Goal: Task Accomplishment & Management: Manage account settings

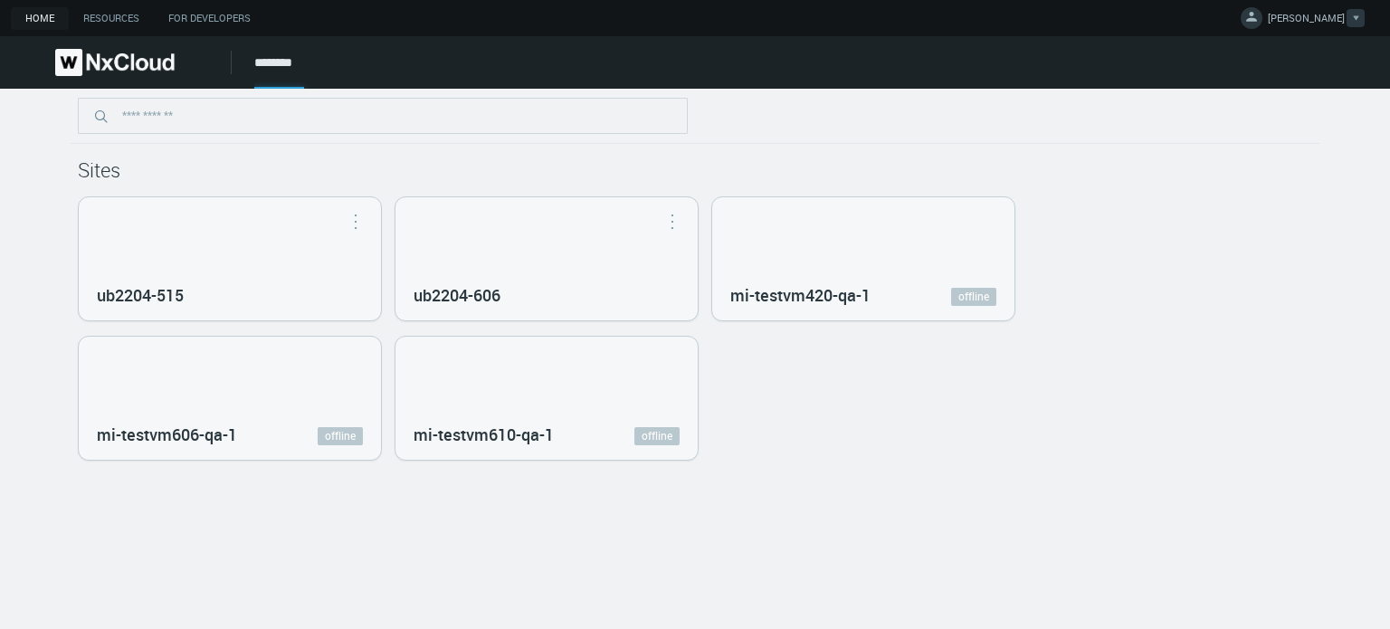
click at [1298, 18] on span "[PERSON_NAME]" at bounding box center [1306, 21] width 77 height 21
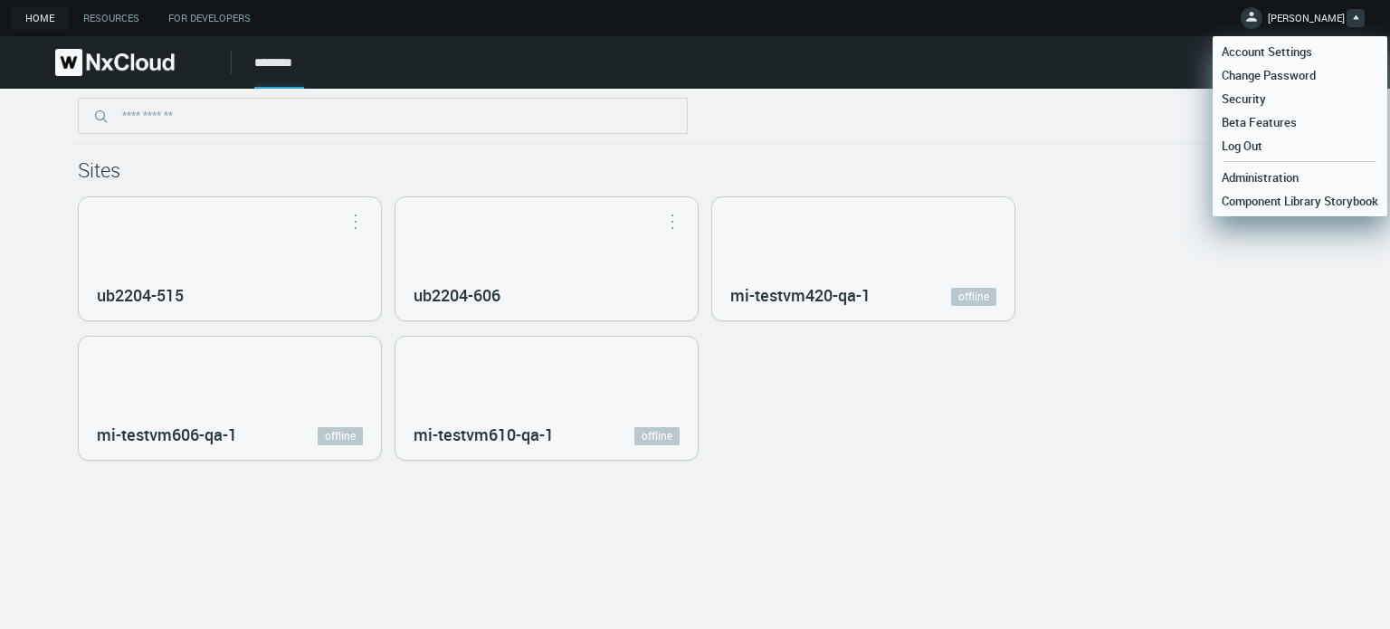
click at [1277, 151] on link "Log Out" at bounding box center [1300, 146] width 175 height 24
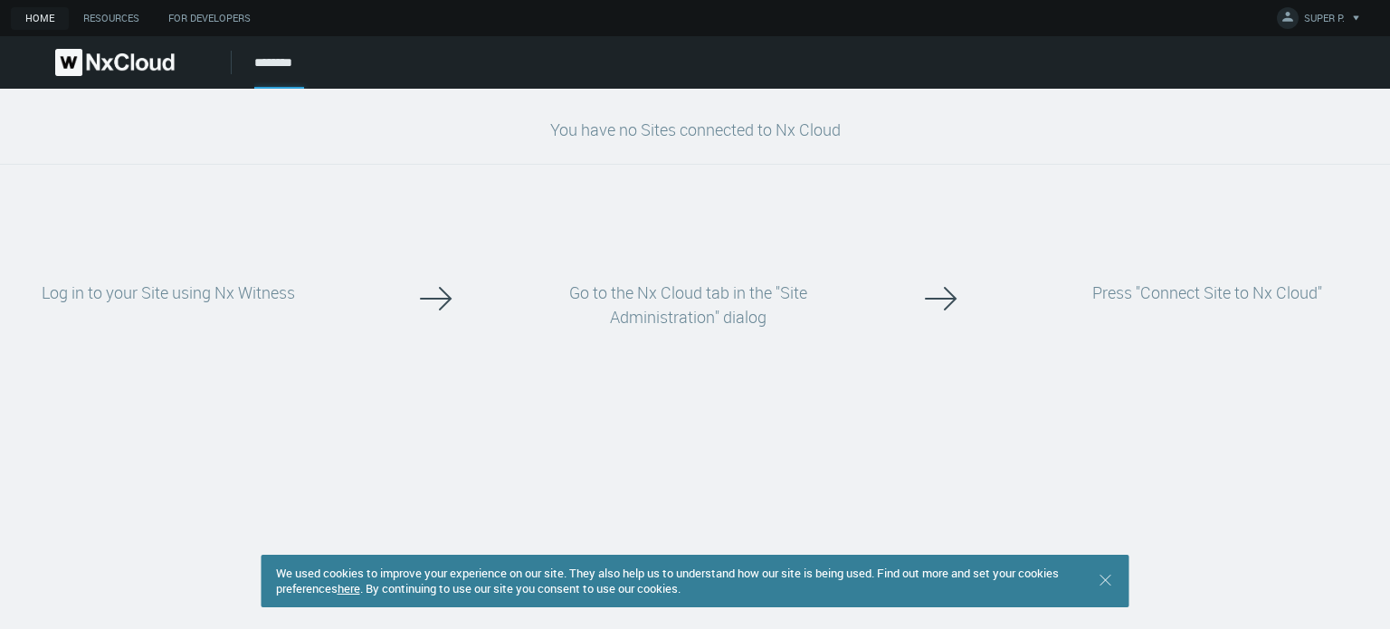
click at [360, 580] on link "here" at bounding box center [349, 588] width 23 height 16
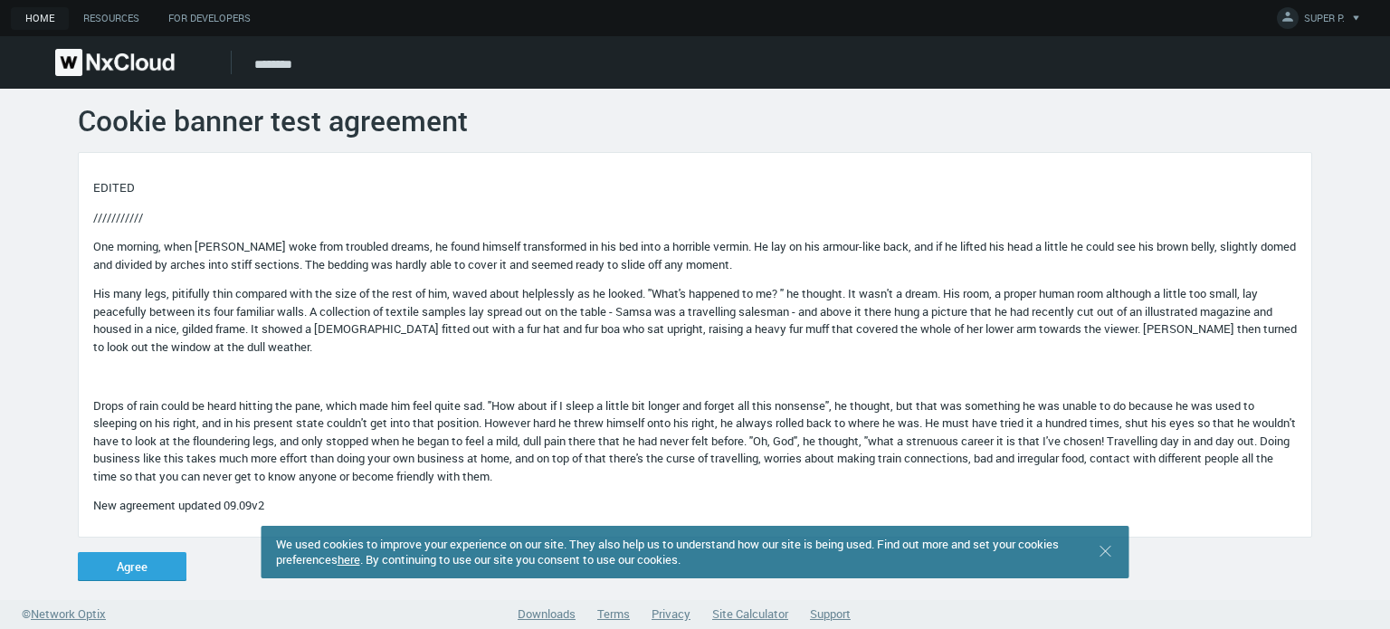
click at [143, 68] on img at bounding box center [114, 62] width 119 height 27
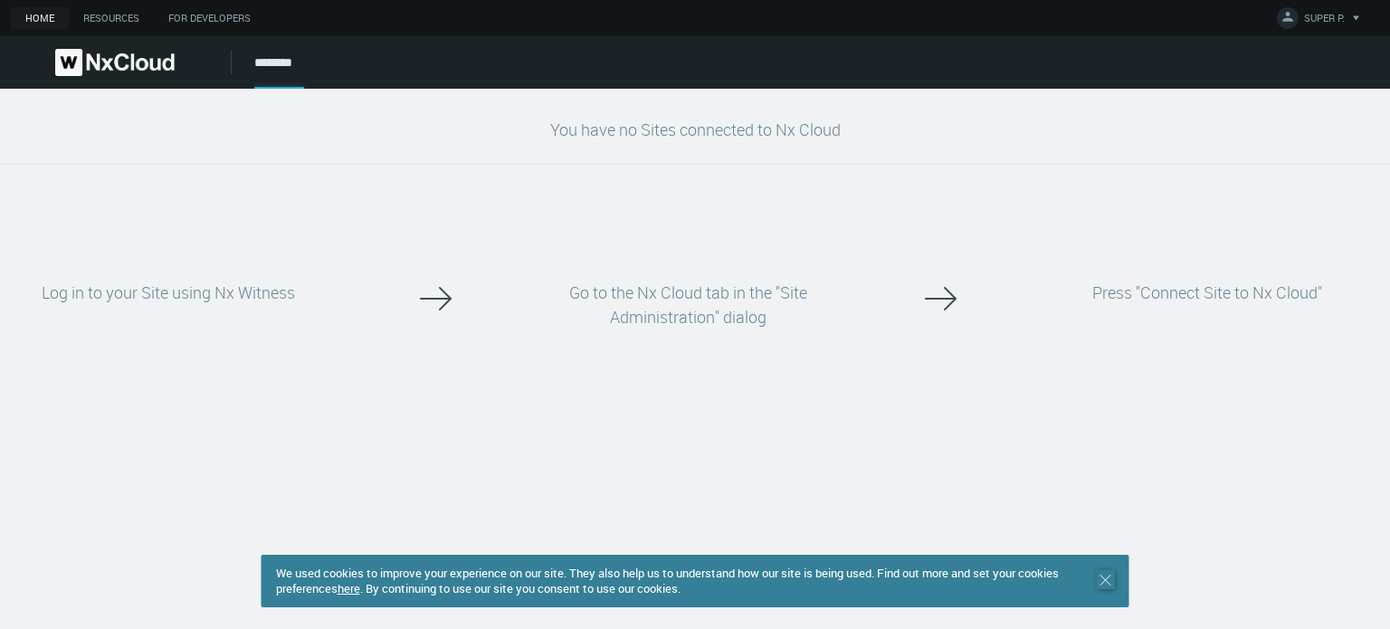
click at [1112, 571] on icon ".st0 { stroke : #698796; } Close" at bounding box center [1106, 580] width 18 height 18
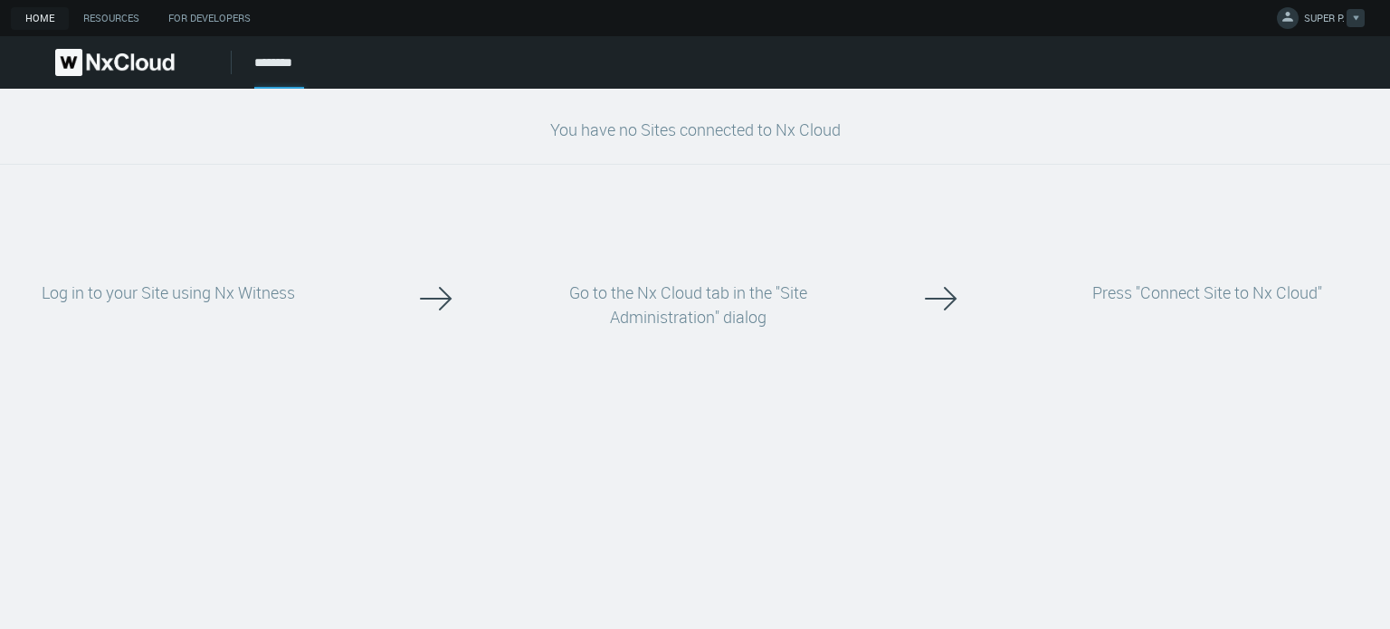
click at [1331, 12] on span "SUPER P." at bounding box center [1324, 21] width 41 height 21
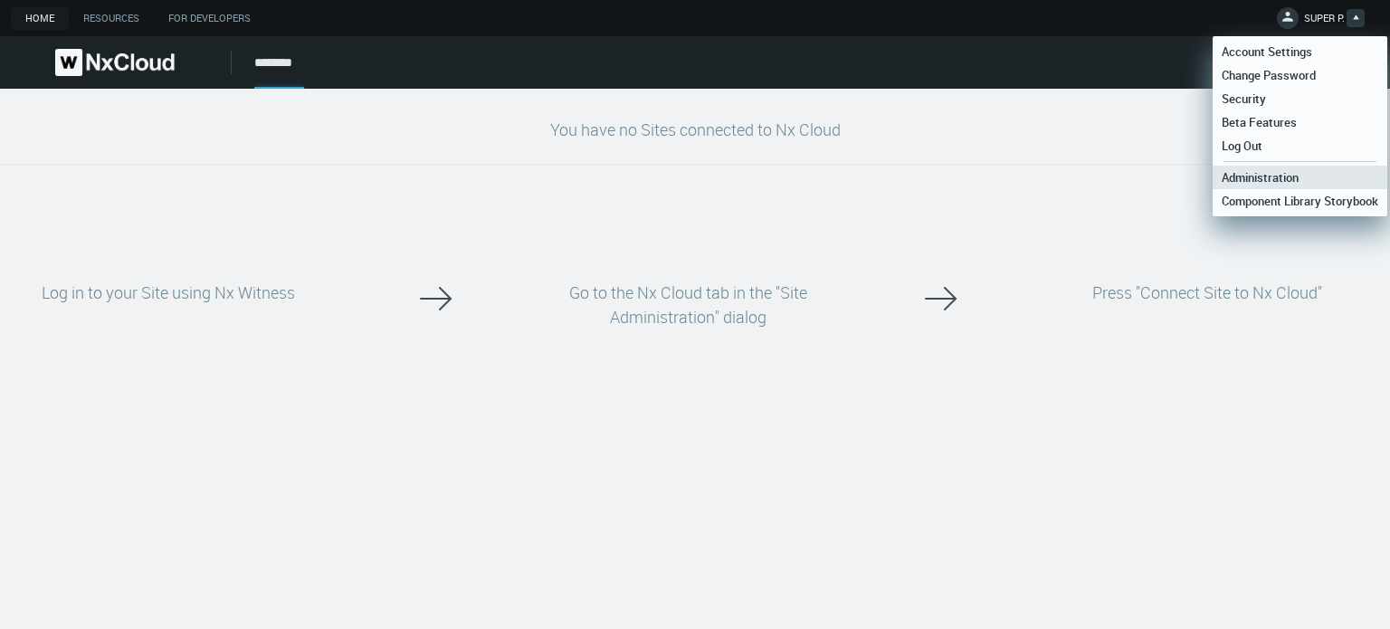
click at [1243, 173] on span "Administration" at bounding box center [1260, 177] width 95 height 16
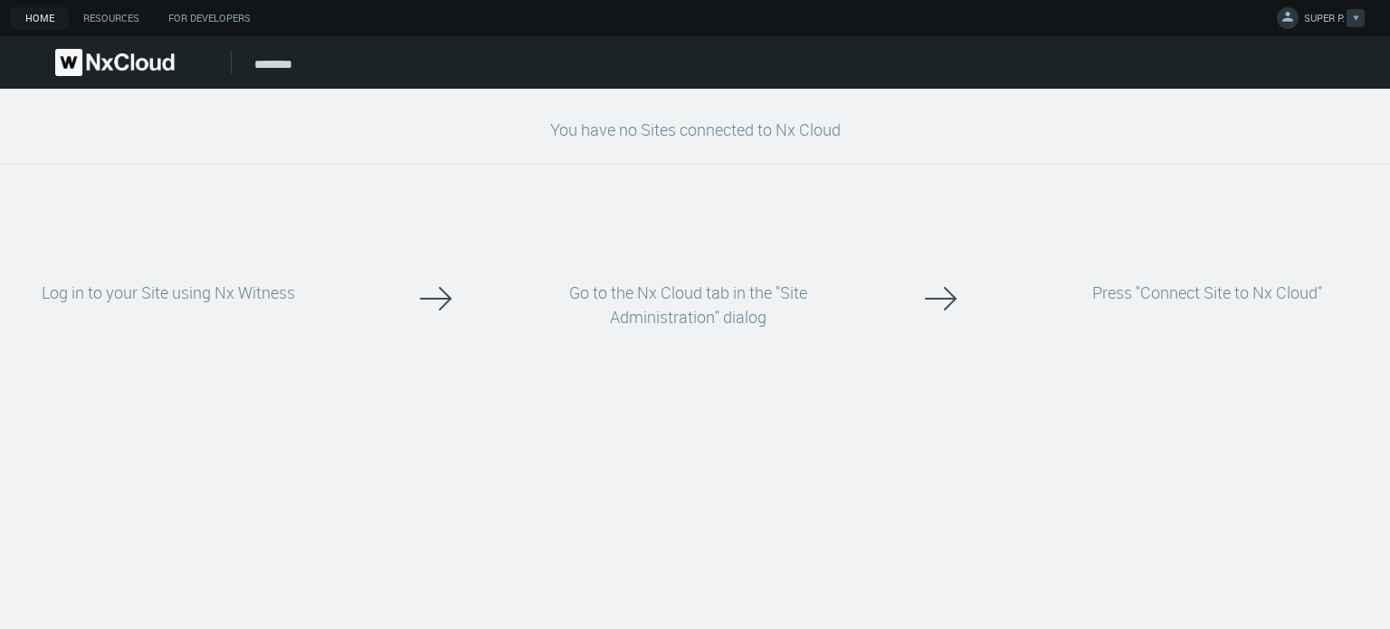
click at [1315, 21] on span "SUPER P." at bounding box center [1324, 21] width 41 height 21
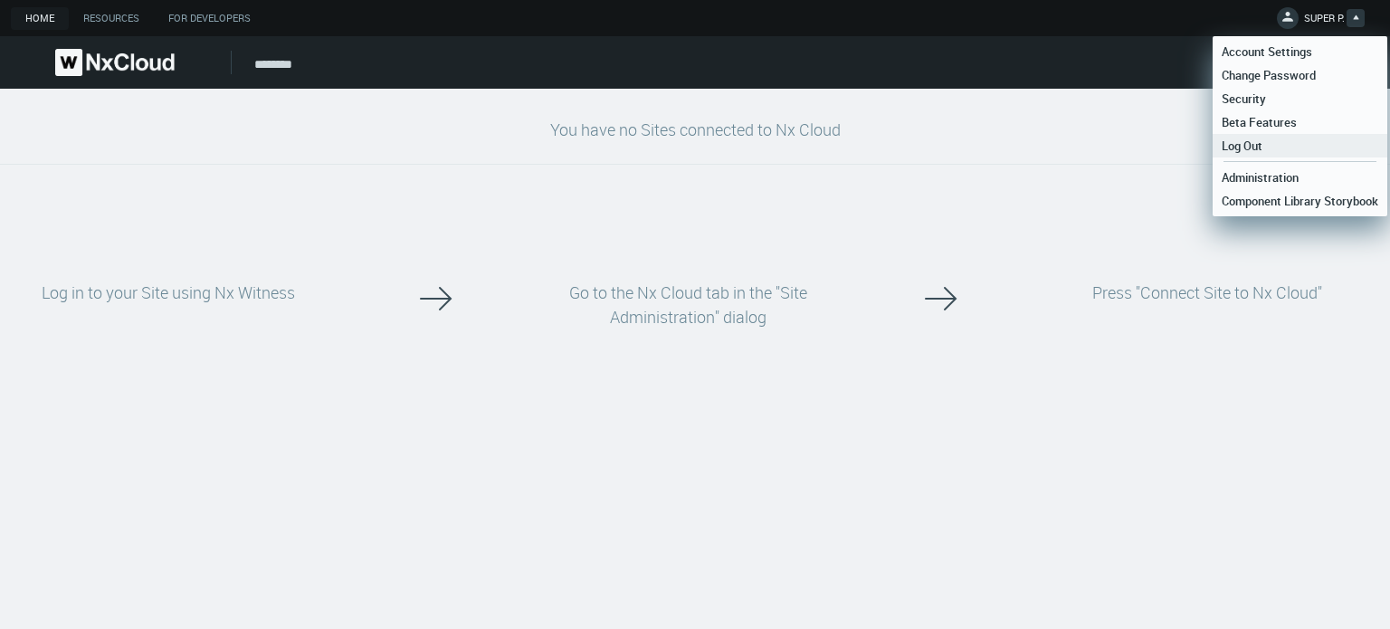
click at [1285, 143] on link "Log Out" at bounding box center [1300, 146] width 175 height 24
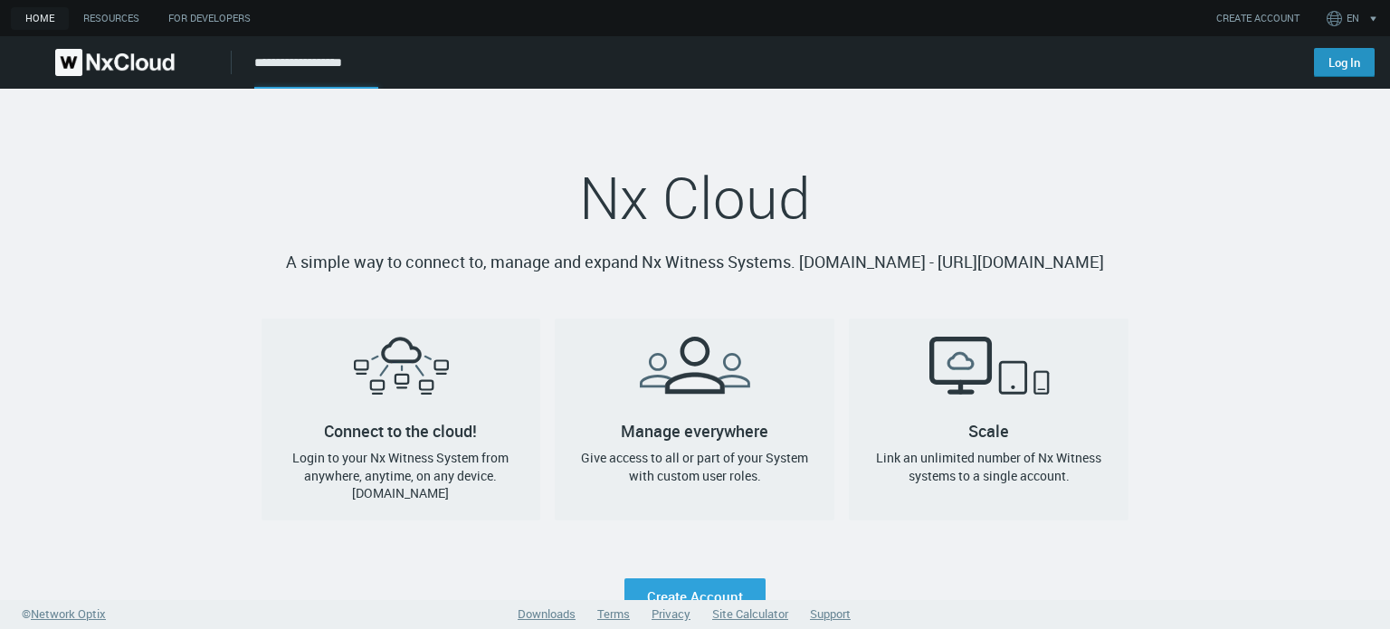
drag, startPoint x: 0, startPoint y: 0, endPoint x: 1343, endPoint y: 61, distance: 1344.7
click at [1343, 61] on link "Log In" at bounding box center [1344, 62] width 61 height 29
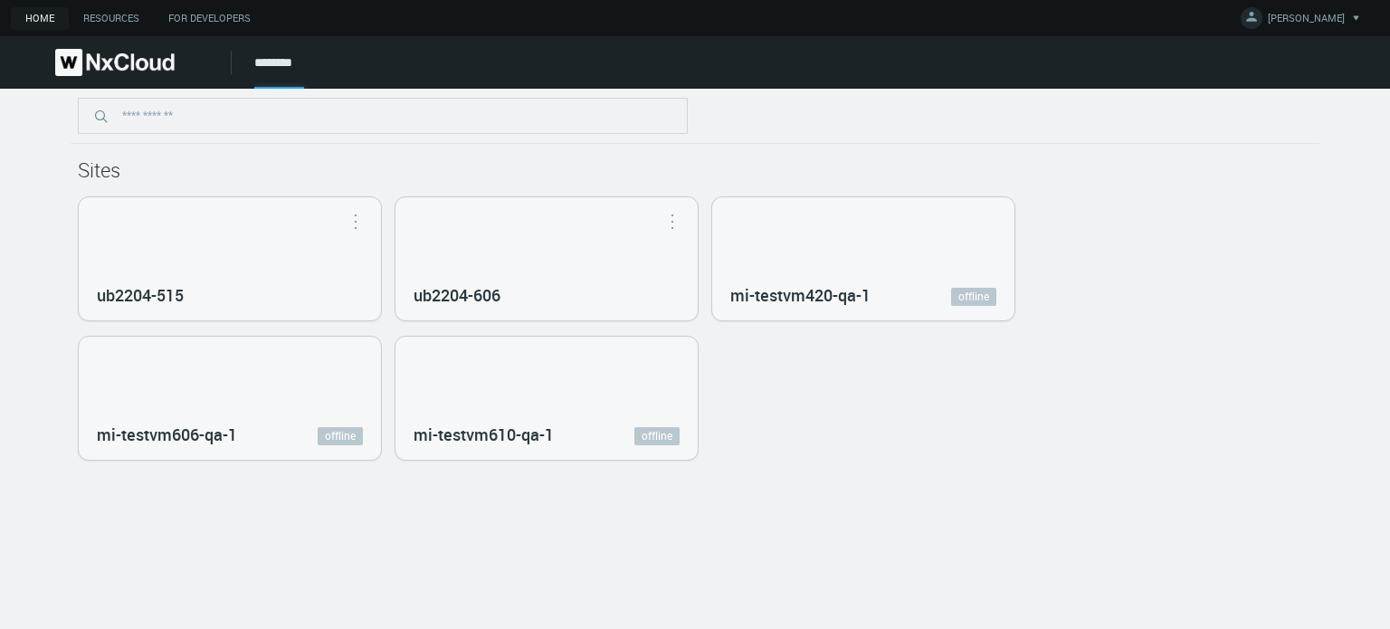
click at [645, 141] on div at bounding box center [695, 116] width 1249 height 55
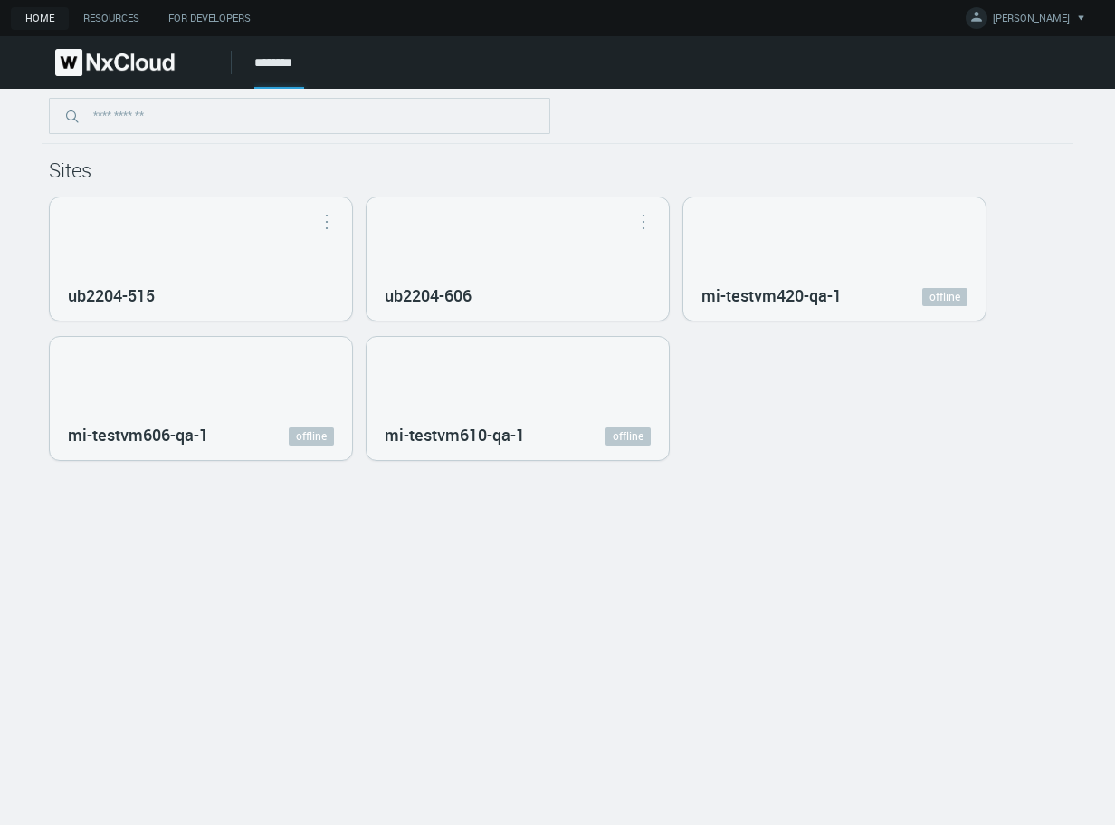
click at [1084, 591] on div "Sites ub2204-515 Open in Nx Witness ub2204-606 Open in Nx Witness mi-testvm420-…" at bounding box center [557, 457] width 1115 height 736
click at [792, 370] on div "ub2204-515 Open in Nx Witness ub2204-606 Open in Nx Witness mi-testvm420-qa-1 o…" at bounding box center [557, 328] width 1017 height 264
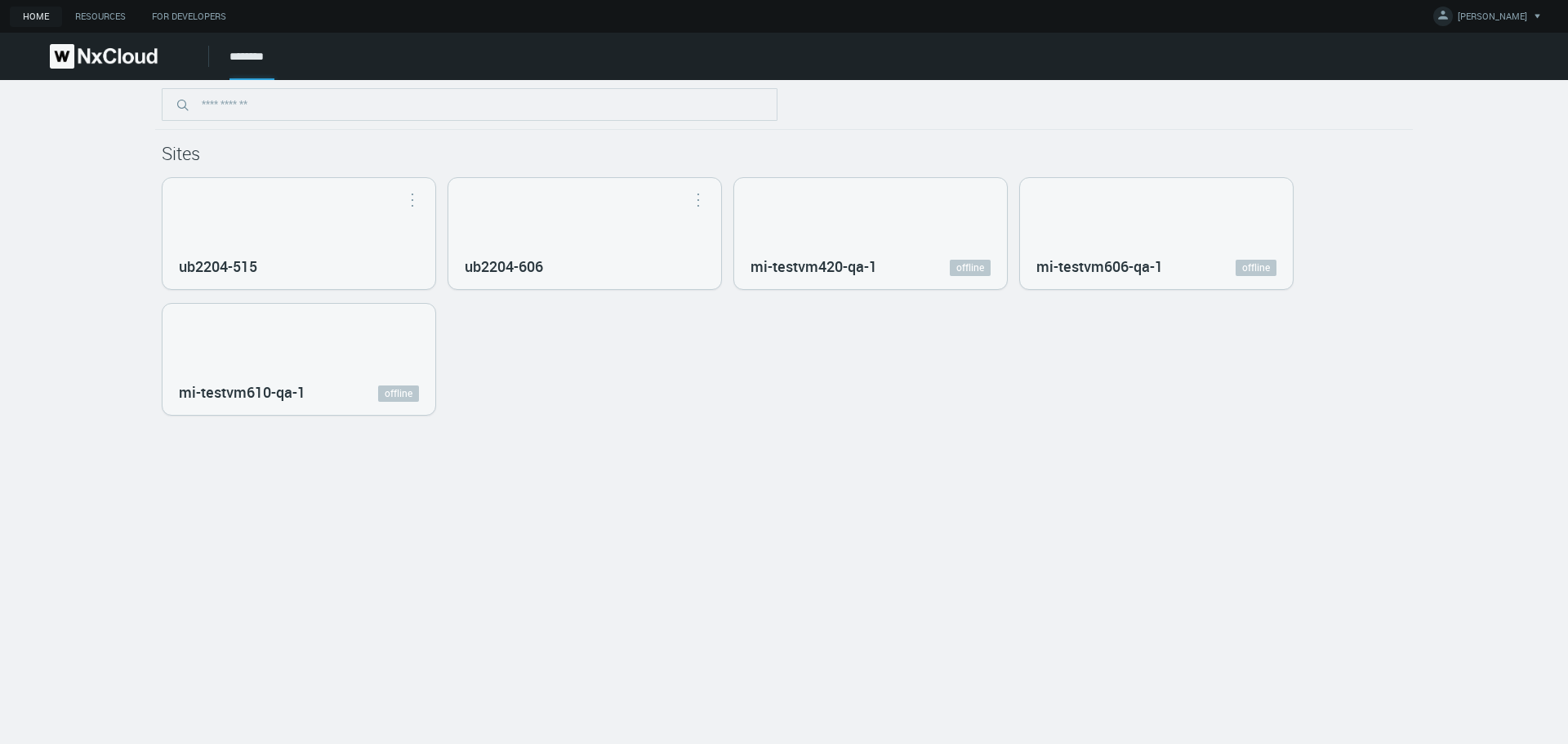
click at [1038, 444] on div "Sites ub2204-515 Open in Nx Witness ub2204-606 Open in Nx Witness mi-testvm420-…" at bounding box center [784, 412] width 1568 height 664
click at [931, 449] on div "Sites ub2204-515 Open in Nx Witness ub2204-606 Open in Nx Witness mi-testvm420-…" at bounding box center [784, 412] width 1568 height 664
drag, startPoint x: 1150, startPoint y: 367, endPoint x: 1059, endPoint y: 421, distance: 105.8
click at [1124, 393] on div "ub2204-515 Open in Nx Witness ub2204-606 Open in Nx Witness mi-testvm420-qa-1 o…" at bounding box center [784, 296] width 1245 height 238
drag, startPoint x: 1059, startPoint y: 421, endPoint x: 850, endPoint y: 459, distance: 212.4
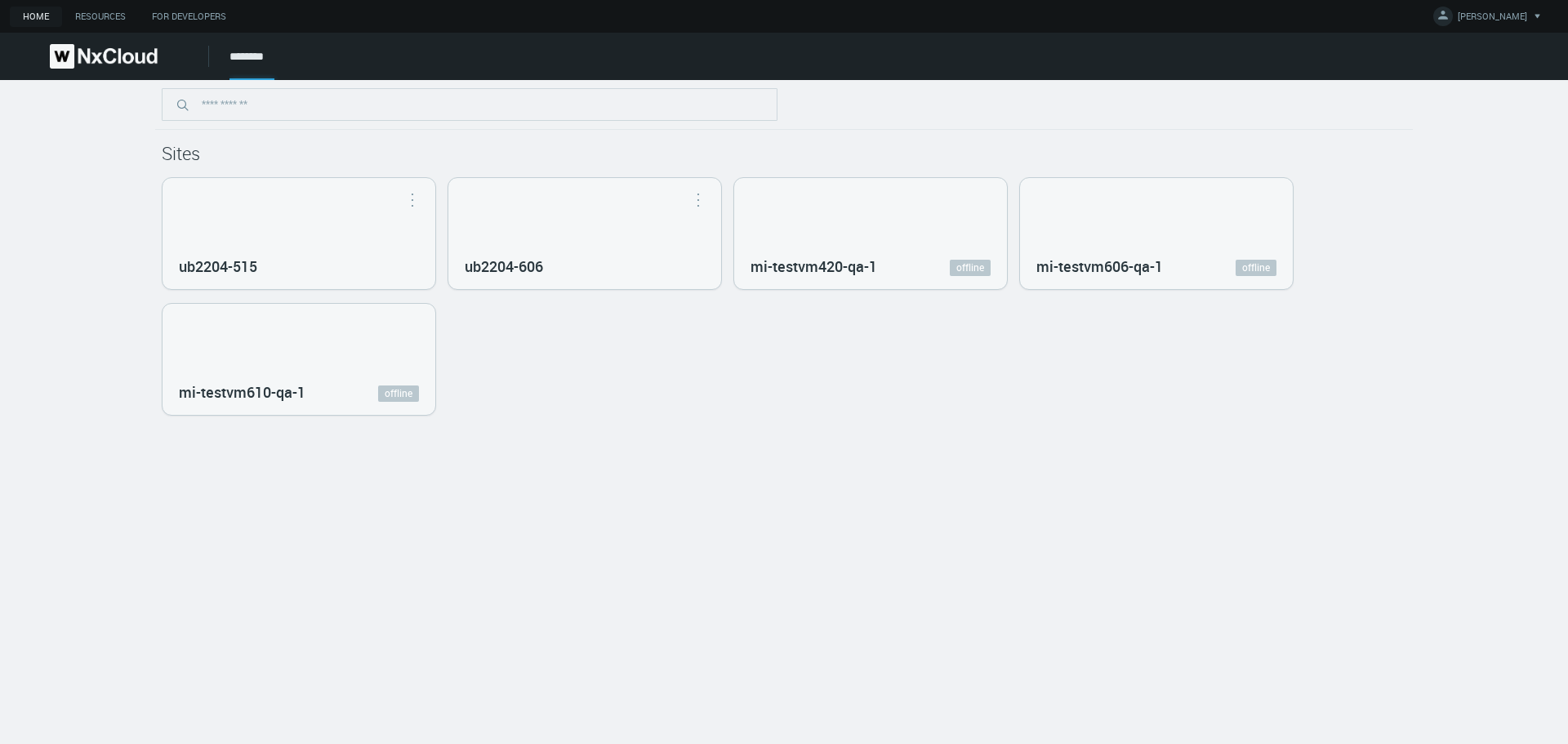
click at [941, 452] on div "Sites ub2204-515 Open in Nx Witness ub2204-606 Open in Nx Witness mi-testvm420-…" at bounding box center [784, 412] width 1568 height 664
click at [756, 480] on div "Sites ub2204-515 Open in Nx Witness ub2204-606 Open in Nx Witness mi-testvm420-…" at bounding box center [784, 412] width 1568 height 664
drag, startPoint x: 847, startPoint y: 481, endPoint x: 1170, endPoint y: 491, distance: 323.2
click at [1133, 487] on div "Sites ub2204-515 Open in Nx Witness ub2204-606 Open in Nx Witness mi-testvm420-…" at bounding box center [784, 412] width 1568 height 664
click at [1066, 522] on div "Sites ub2204-515 Open in Nx Witness ub2204-606 Open in Nx Witness mi-testvm420-…" at bounding box center [784, 412] width 1568 height 664
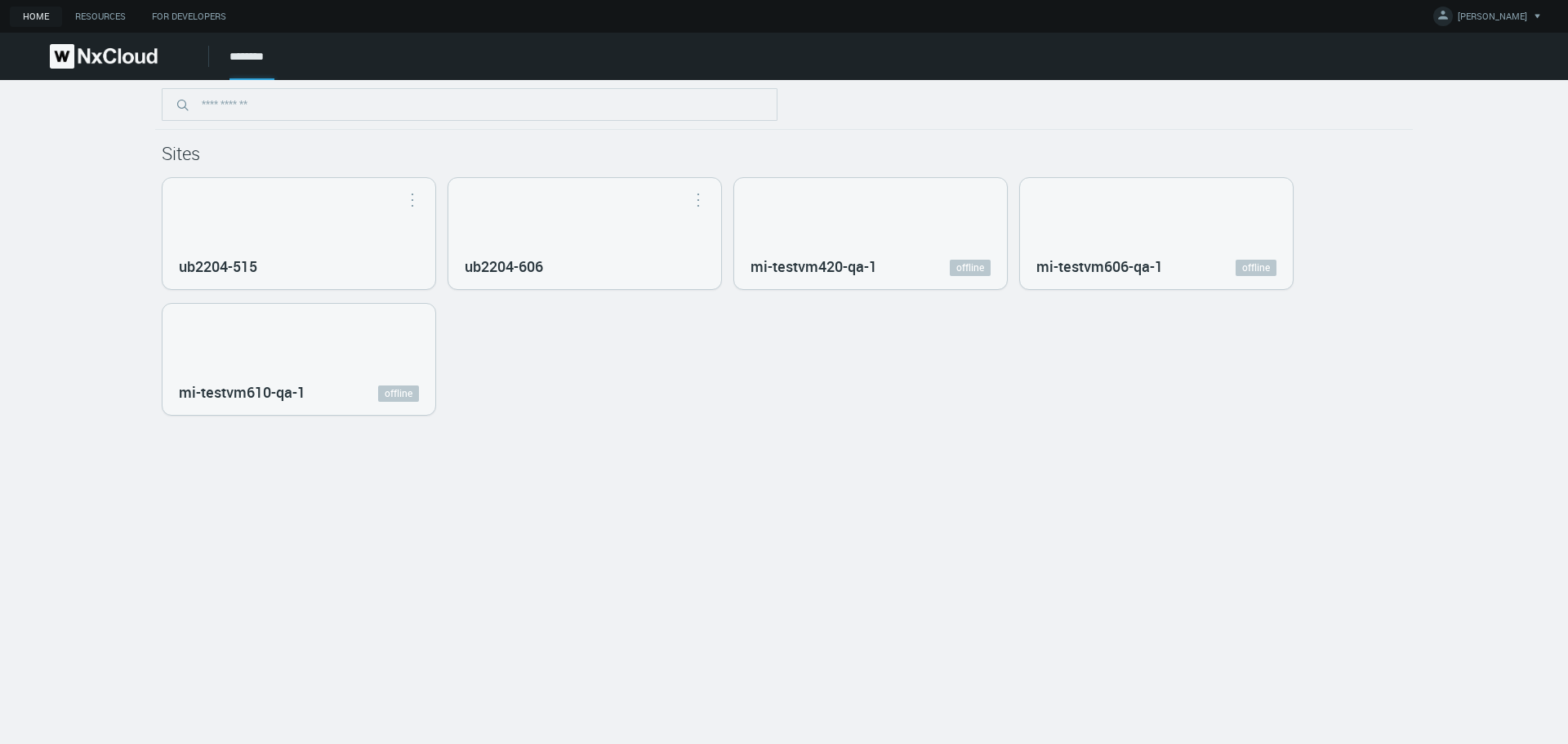
drag, startPoint x: 712, startPoint y: 516, endPoint x: 719, endPoint y: 439, distance: 77.3
click at [706, 497] on div "Sites ub2204-515 Open in Nx Witness ub2204-606 Open in Nx Witness mi-testvm420-…" at bounding box center [784, 412] width 1568 height 664
drag, startPoint x: 761, startPoint y: 400, endPoint x: 1023, endPoint y: 346, distance: 267.5
click at [820, 372] on div "Sites ub2204-515 Open in Nx Witness ub2204-606 Open in Nx Witness mi-testvm420-…" at bounding box center [784, 412] width 1568 height 664
drag, startPoint x: 1023, startPoint y: 346, endPoint x: 1125, endPoint y: 335, distance: 102.6
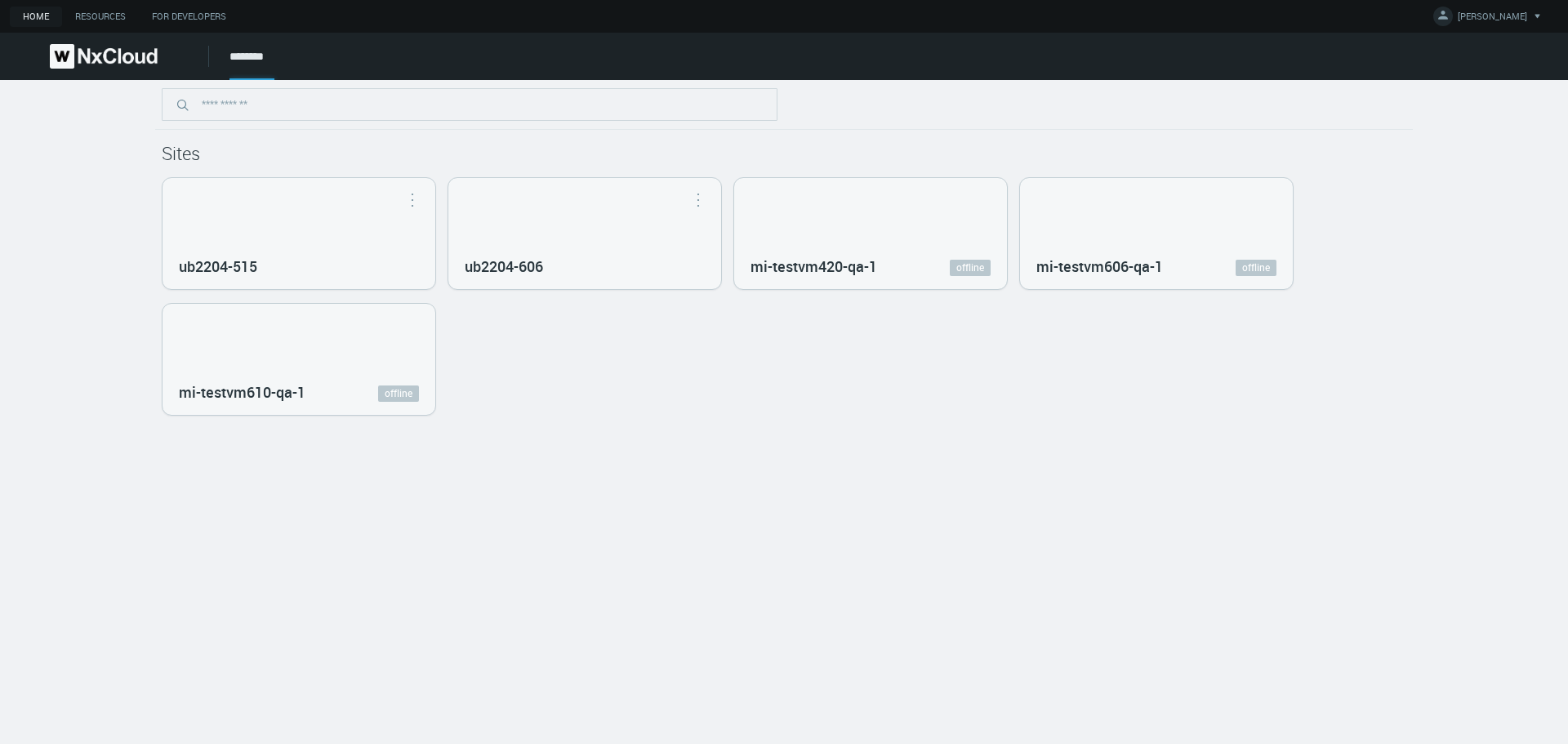
click at [1082, 342] on div "ub2204-515 Open in Nx Witness ub2204-606 Open in Nx Witness mi-testvm420-qa-1 o…" at bounding box center [784, 296] width 1245 height 238
drag, startPoint x: 1125, startPoint y: 335, endPoint x: 937, endPoint y: 335, distance: 188.0
click at [1102, 335] on div "ub2204-515 Open in Nx Witness ub2204-606 Open in Nx Witness mi-testvm420-qa-1 o…" at bounding box center [784, 296] width 1245 height 238
drag, startPoint x: 937, startPoint y: 335, endPoint x: 852, endPoint y: 334, distance: 85.0
click at [881, 334] on div "ub2204-515 Open in Nx Witness ub2204-606 Open in Nx Witness mi-testvm420-qa-1 o…" at bounding box center [784, 296] width 1245 height 238
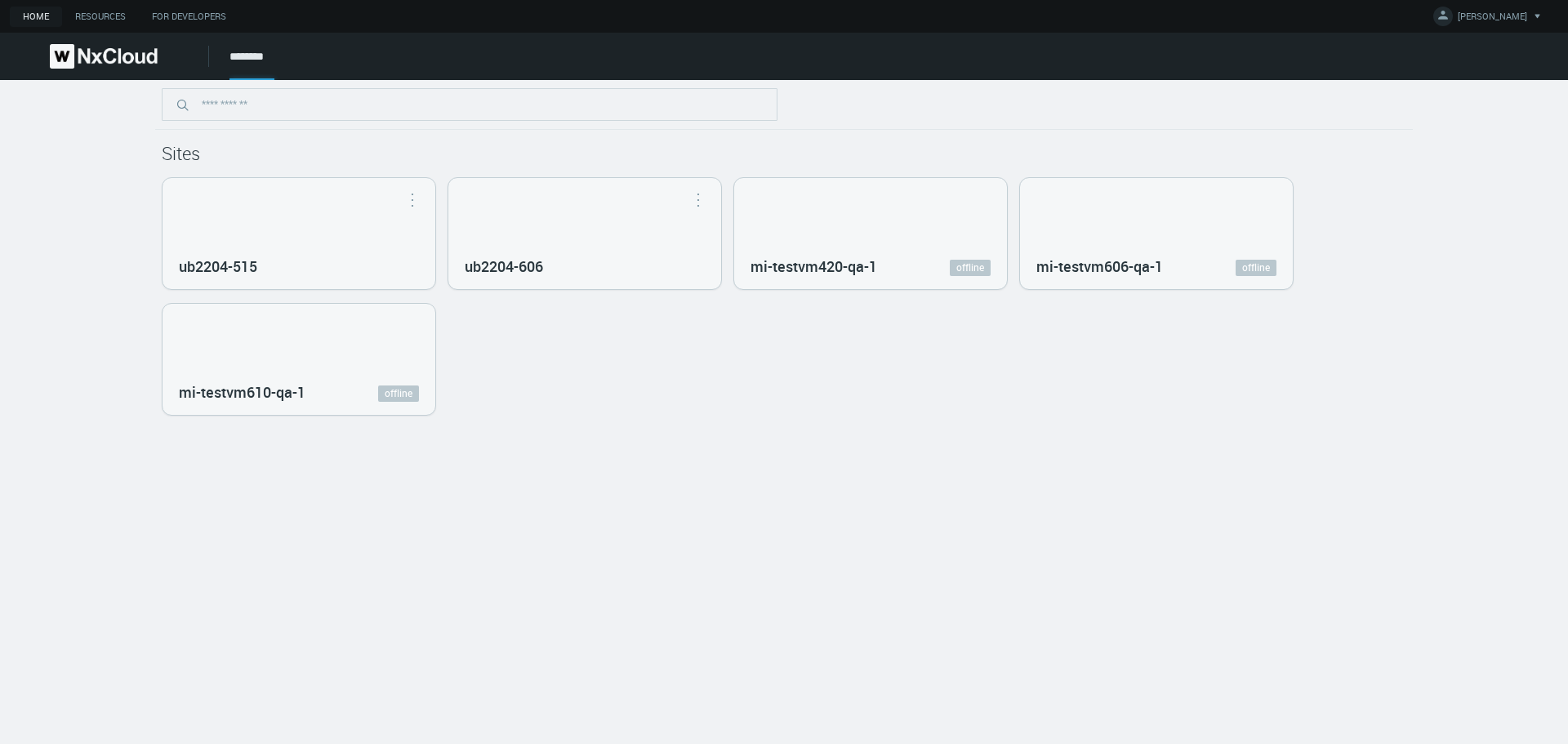
drag, startPoint x: 781, startPoint y: 342, endPoint x: 769, endPoint y: 343, distance: 12.0
click at [770, 343] on div "ub2204-515 Open in Nx Witness ub2204-606 Open in Nx Witness mi-testvm420-qa-1 o…" at bounding box center [784, 296] width 1245 height 238
drag, startPoint x: 769, startPoint y: 343, endPoint x: 990, endPoint y: 328, distance: 221.5
click at [848, 329] on div "ub2204-515 Open in Nx Witness ub2204-606 Open in Nx Witness mi-testvm420-qa-1 o…" at bounding box center [784, 296] width 1245 height 238
drag, startPoint x: 1038, startPoint y: 333, endPoint x: 1089, endPoint y: 339, distance: 51.4
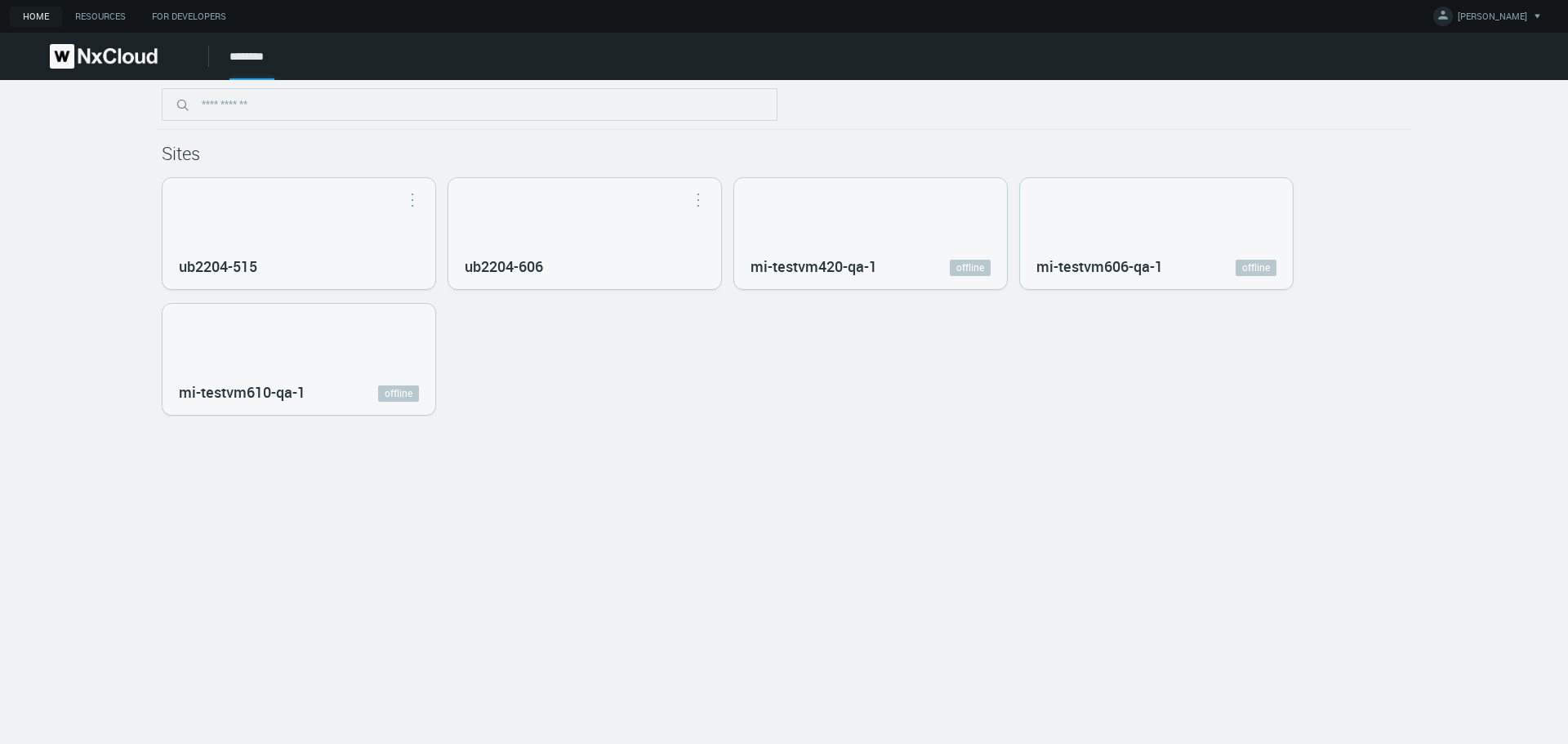
click at [1071, 335] on div "ub2204-515 Open in Nx Witness ub2204-606 Open in Nx Witness mi-testvm420-qa-1 o…" at bounding box center [784, 296] width 1245 height 238
drag, startPoint x: 1086, startPoint y: 349, endPoint x: 992, endPoint y: 364, distance: 95.2
click at [1052, 361] on div "ub2204-515 Open in Nx Witness ub2204-606 Open in Nx Witness mi-testvm420-qa-1 o…" at bounding box center [784, 296] width 1245 height 238
click at [788, 359] on div "ub2204-515 Open in Nx Witness ub2204-606 Open in Nx Witness mi-testvm420-qa-1 o…" at bounding box center [784, 296] width 1245 height 238
drag, startPoint x: 816, startPoint y: 347, endPoint x: 1076, endPoint y: 350, distance: 260.0
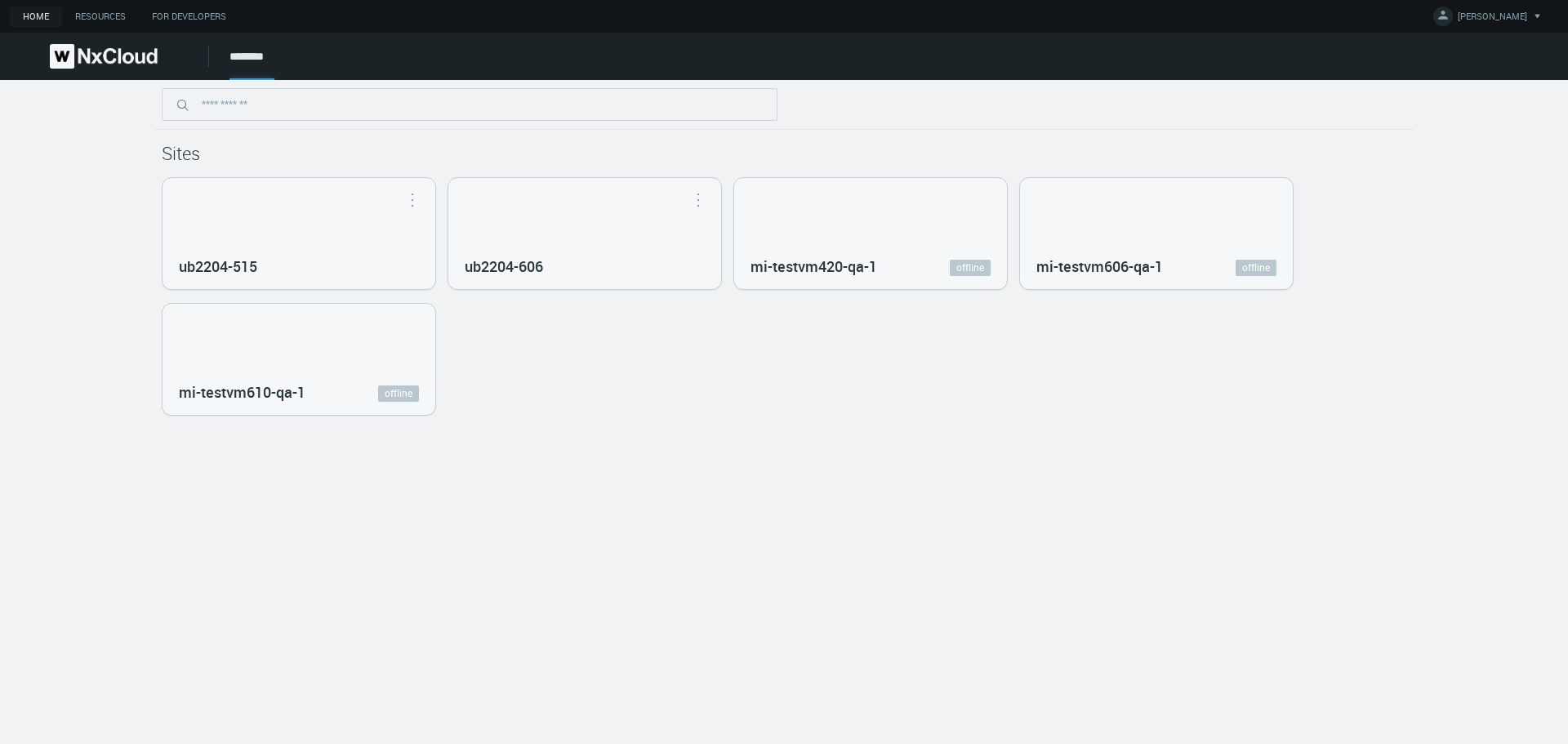
click at [860, 342] on div "ub2204-515 Open in Nx Witness ub2204-606 Open in Nx Witness mi-testvm420-qa-1 o…" at bounding box center [784, 296] width 1245 height 238
drag, startPoint x: 1076, startPoint y: 350, endPoint x: 1065, endPoint y: 354, distance: 11.7
click at [1102, 350] on div "ub2204-515 Open in Nx Witness ub2204-606 Open in Nx Witness mi-testvm420-qa-1 o…" at bounding box center [784, 296] width 1245 height 238
drag, startPoint x: 1065, startPoint y: 354, endPoint x: 919, endPoint y: 353, distance: 146.0
click at [1018, 354] on div "ub2204-515 Open in Nx Witness ub2204-606 Open in Nx Witness mi-testvm420-qa-1 o…" at bounding box center [784, 296] width 1245 height 238
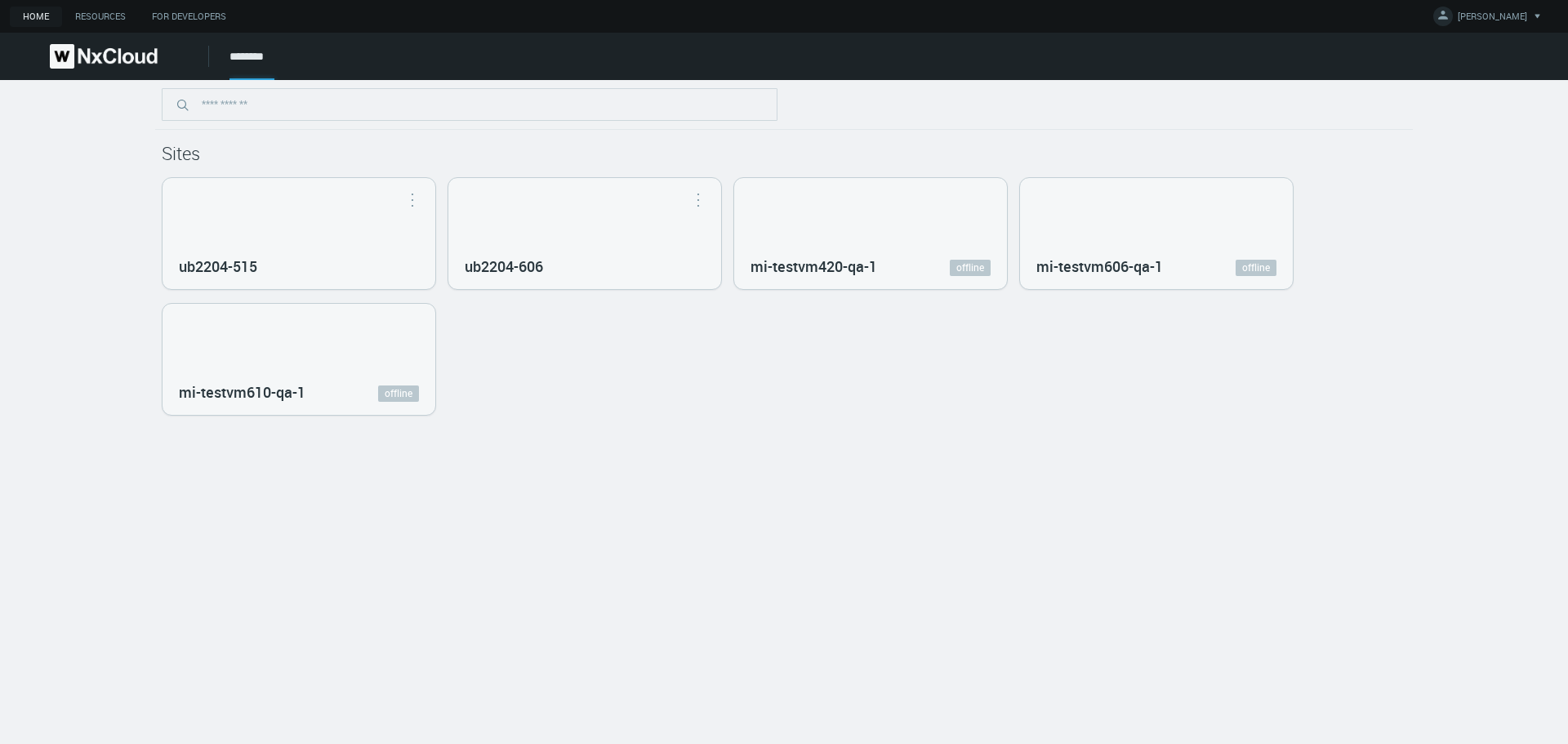
drag, startPoint x: 777, startPoint y: 351, endPoint x: 607, endPoint y: 359, distance: 170.2
click at [725, 353] on div "ub2204-515 Open in Nx Witness ub2204-606 Open in Nx Witness mi-testvm420-qa-1 o…" at bounding box center [784, 296] width 1245 height 238
drag, startPoint x: 759, startPoint y: 434, endPoint x: 1121, endPoint y: 528, distance: 374.0
click at [1105, 525] on div "Sites ub2204-515 Open in Nx Witness ub2204-606 Open in Nx Witness mi-testvm420-…" at bounding box center [784, 412] width 1568 height 664
drag, startPoint x: 978, startPoint y: 434, endPoint x: 773, endPoint y: 296, distance: 247.1
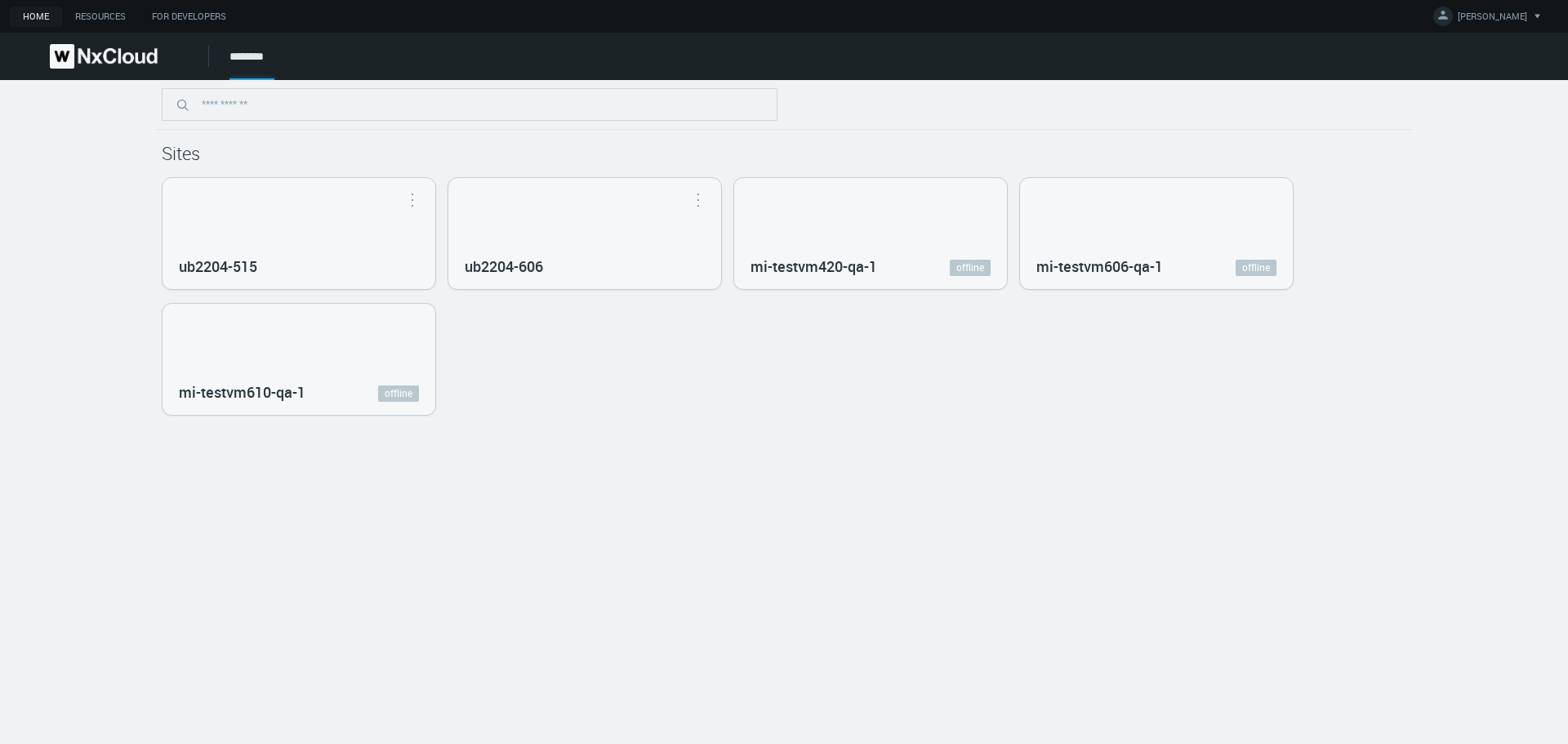
click at [790, 303] on div "Sites ub2204-515 Open in Nx Witness ub2204-606 Open in Nx Witness mi-testvm420-…" at bounding box center [784, 412] width 1568 height 664
drag, startPoint x: 918, startPoint y: 405, endPoint x: 1152, endPoint y: 518, distance: 259.9
click at [1151, 518] on div "Sites ub2204-515 Open in Nx Witness ub2204-606 Open in Nx Witness mi-testvm420-…" at bounding box center [784, 412] width 1568 height 664
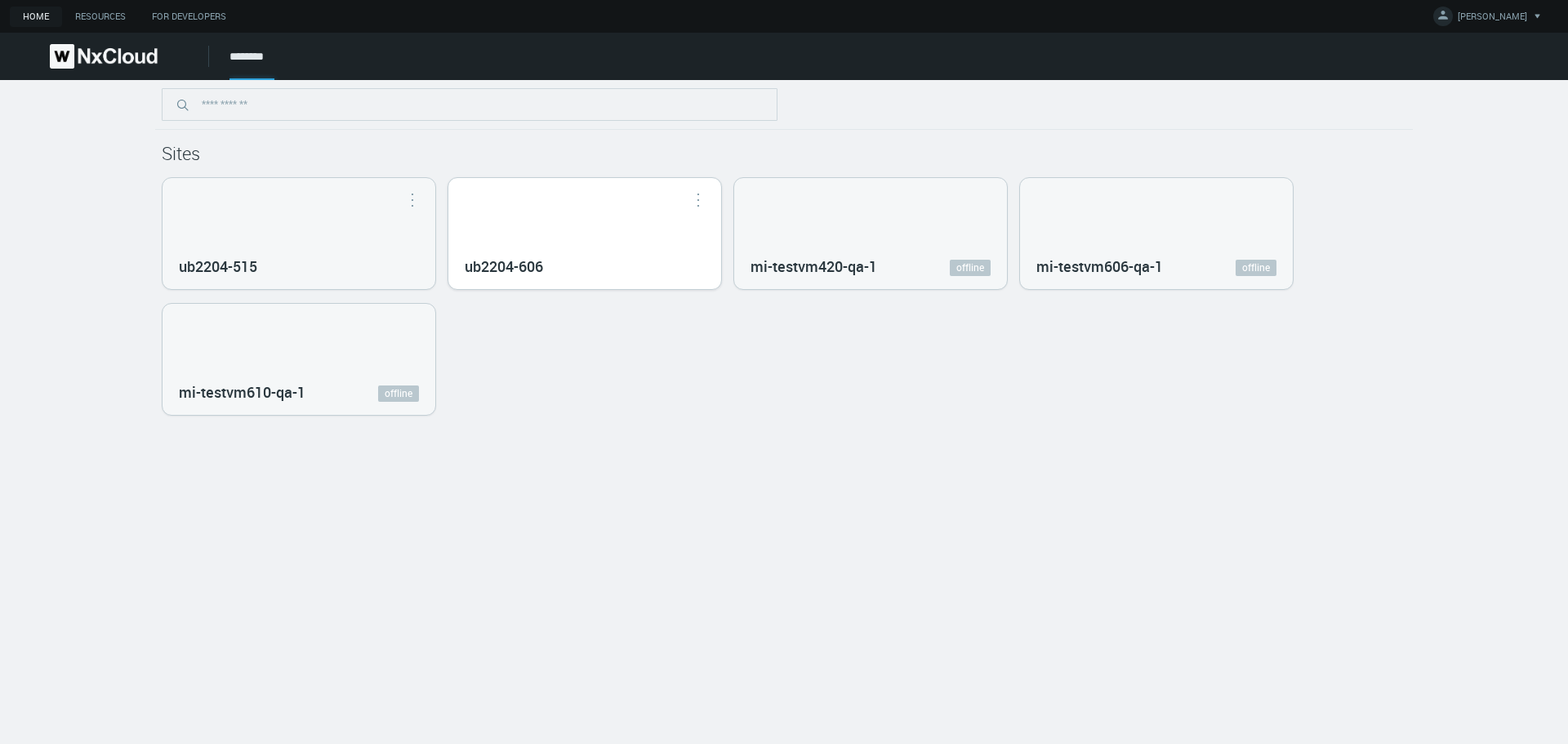
drag, startPoint x: 525, startPoint y: 239, endPoint x: 520, endPoint y: 248, distance: 10.3
click at [525, 241] on div "ub2204-606" at bounding box center [585, 233] width 272 height 111
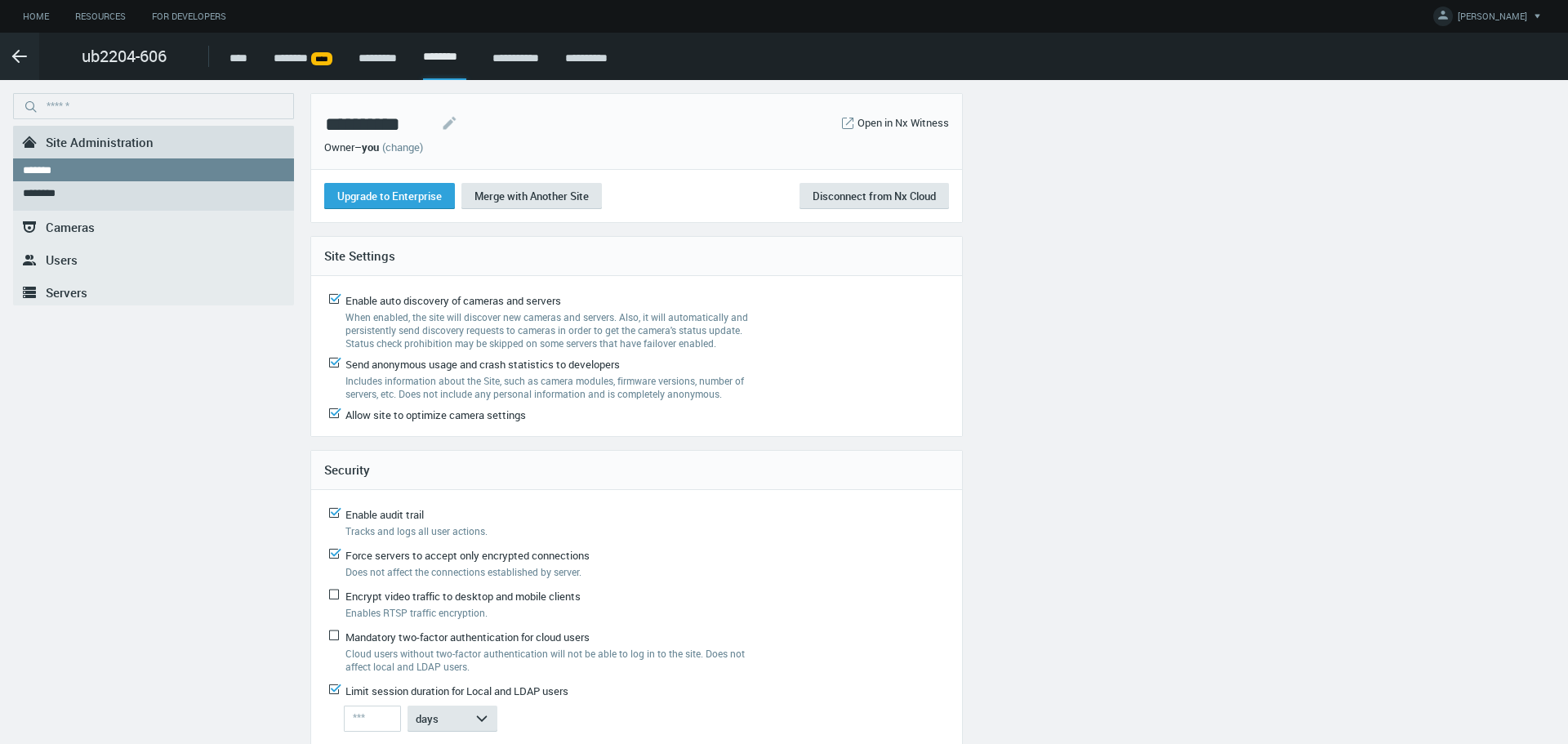
click at [1097, 355] on div "**********" at bounding box center [587, 448] width 1163 height 711
click at [65, 256] on span "Users" at bounding box center [61, 260] width 32 height 16
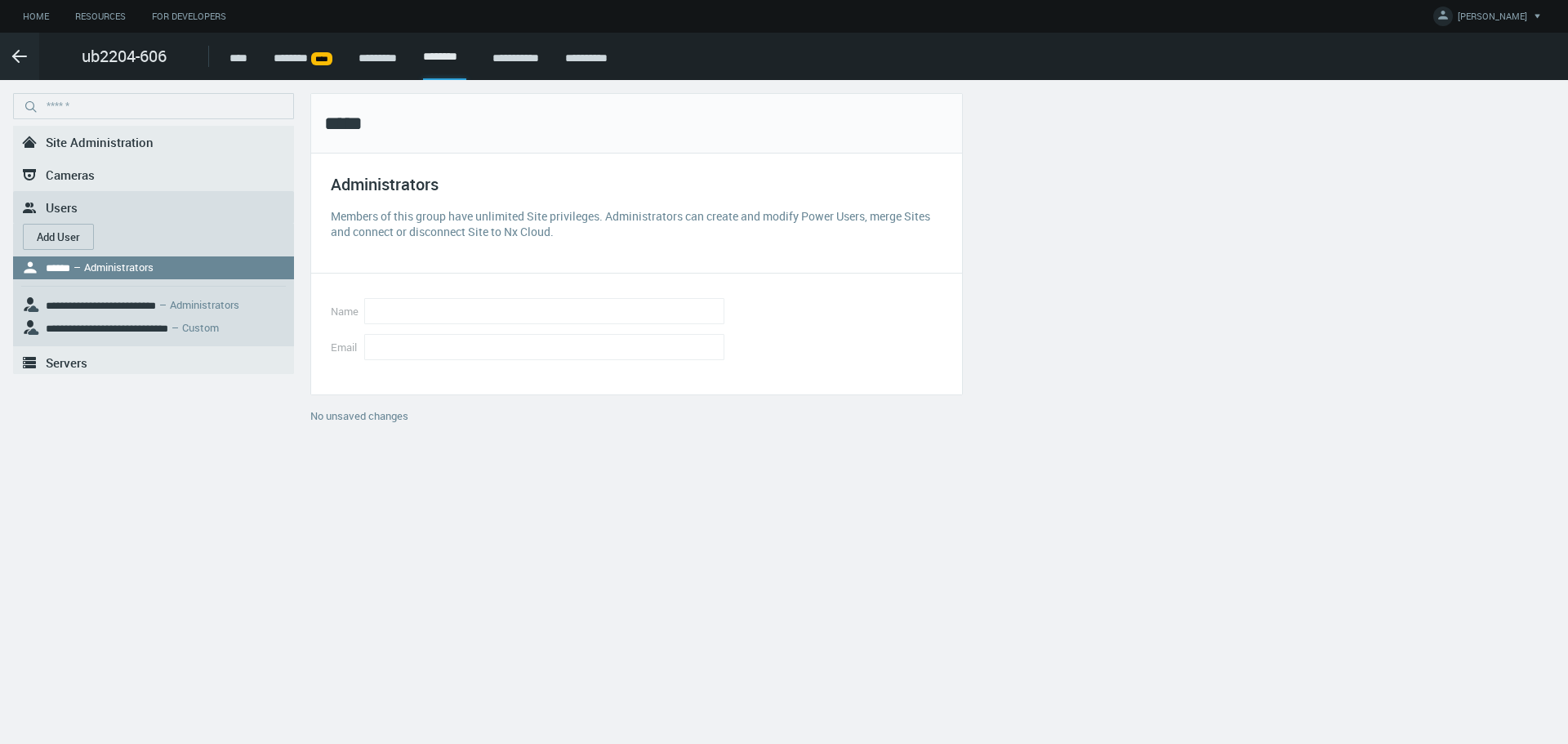
click at [51, 354] on span "Servers" at bounding box center [67, 363] width 42 height 16
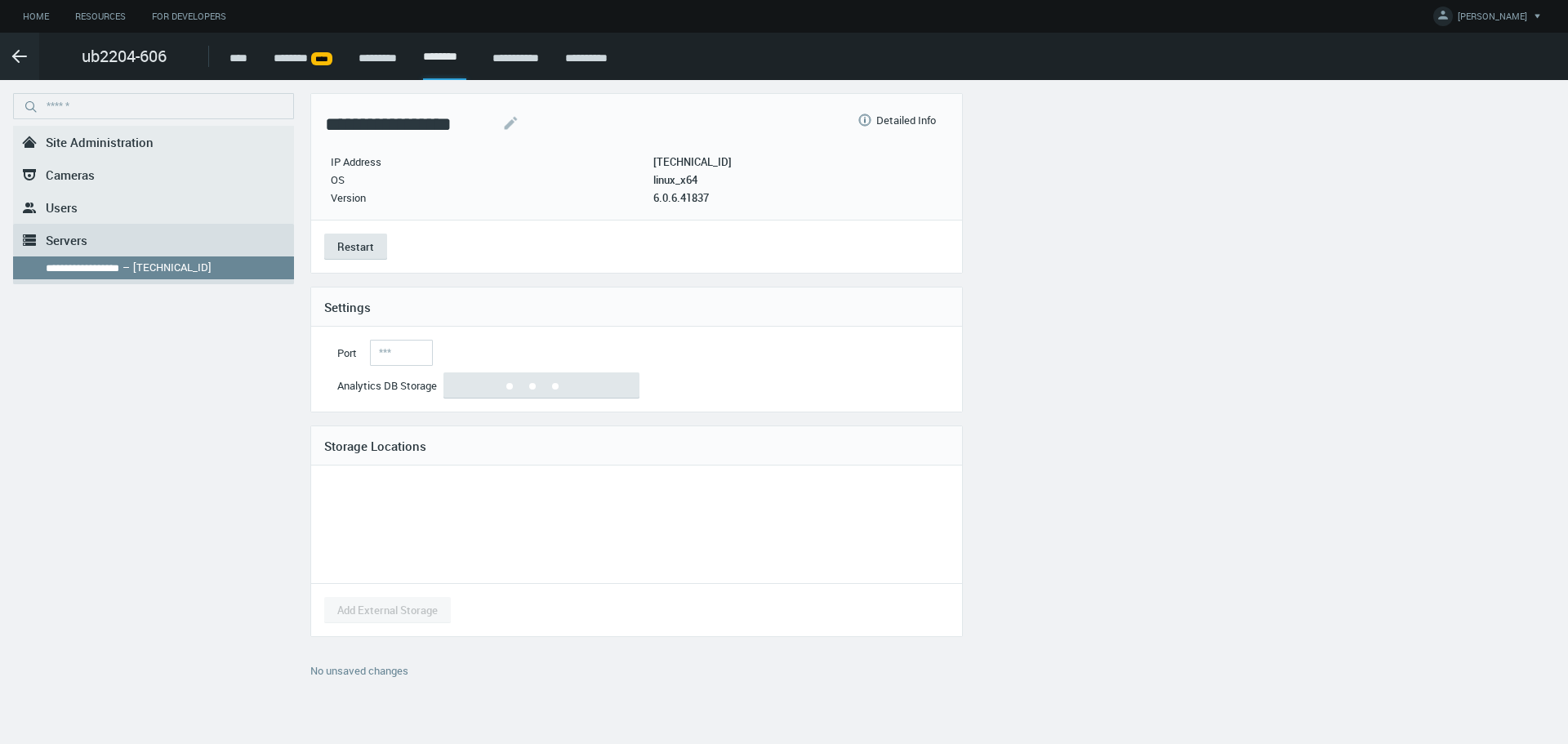
click at [1170, 322] on div "**********" at bounding box center [587, 397] width 1176 height 609
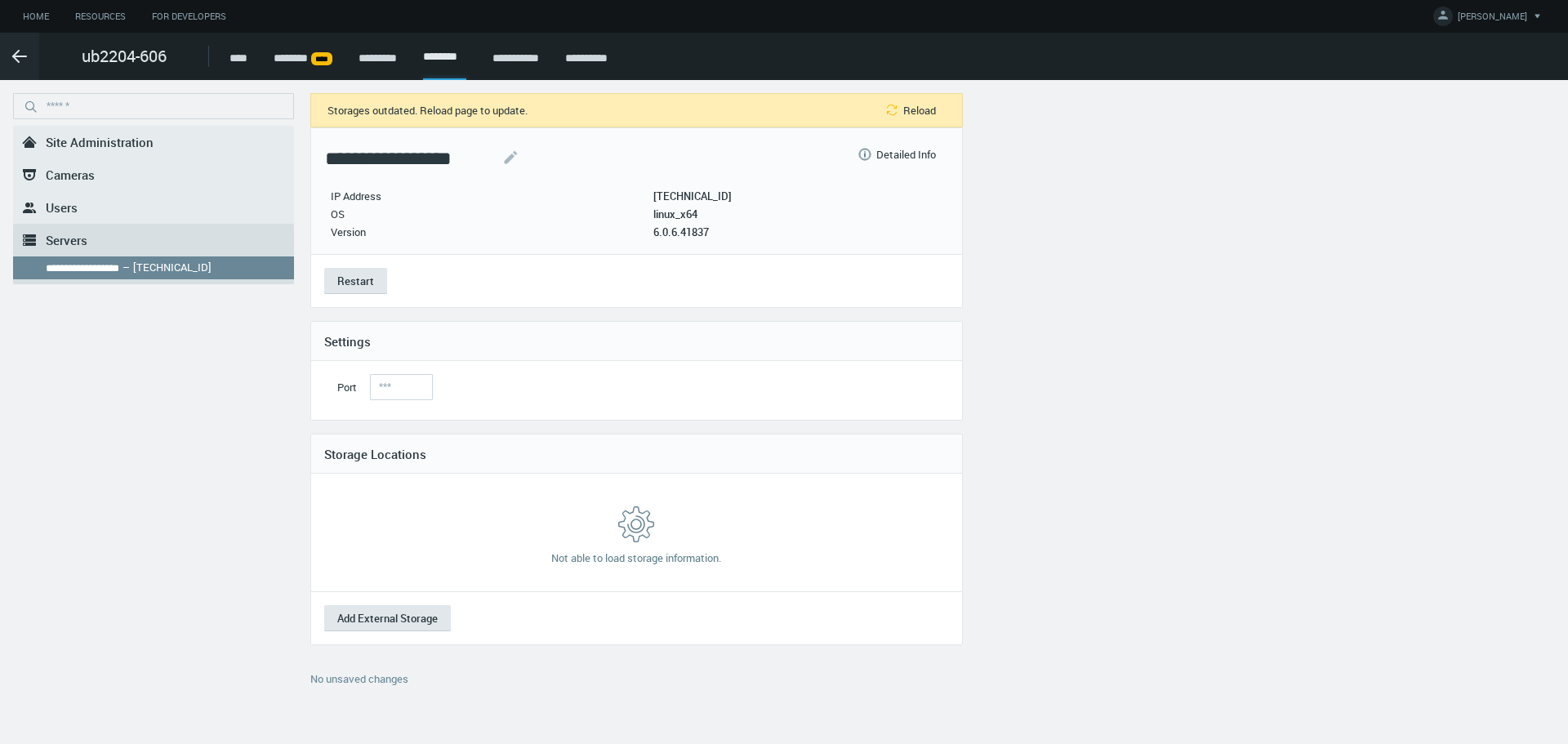
click at [1029, 289] on div "**********" at bounding box center [587, 401] width 1163 height 617
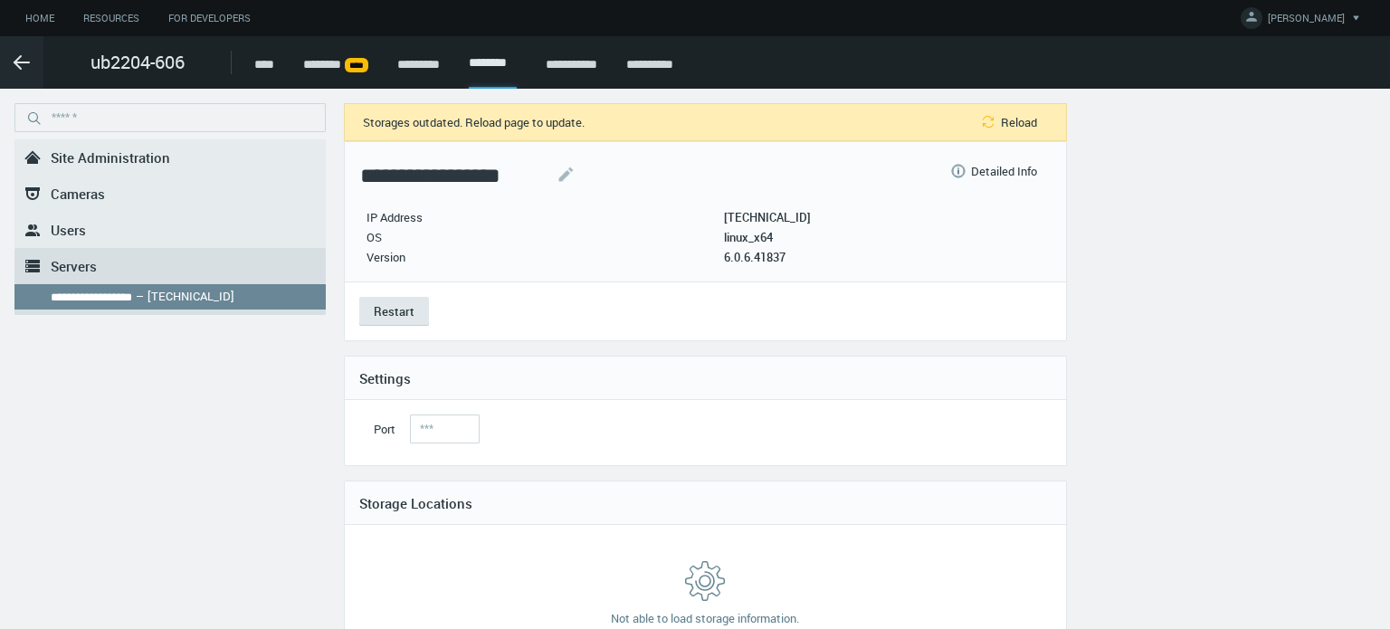
click at [765, 217] on p "[TECHNICAL_ID]" at bounding box center [767, 217] width 87 height 14
copy p "[TECHNICAL_ID]"
